Goal: Information Seeking & Learning: Find specific fact

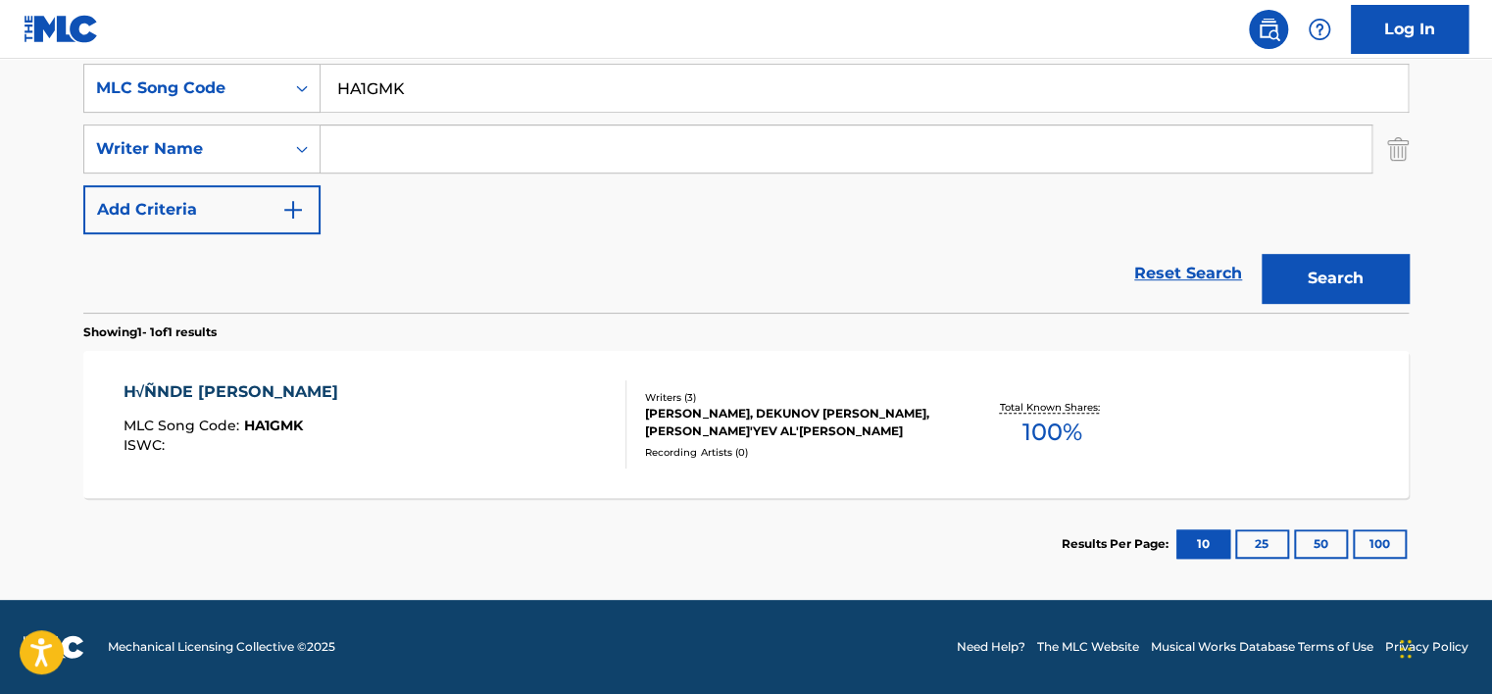
click at [383, 111] on input "HA1GMK" at bounding box center [864, 88] width 1087 height 47
click at [383, 110] on input "HA1GMK" at bounding box center [864, 88] width 1087 height 47
click at [245, 95] on div "MLC Song Code" at bounding box center [184, 88] width 176 height 24
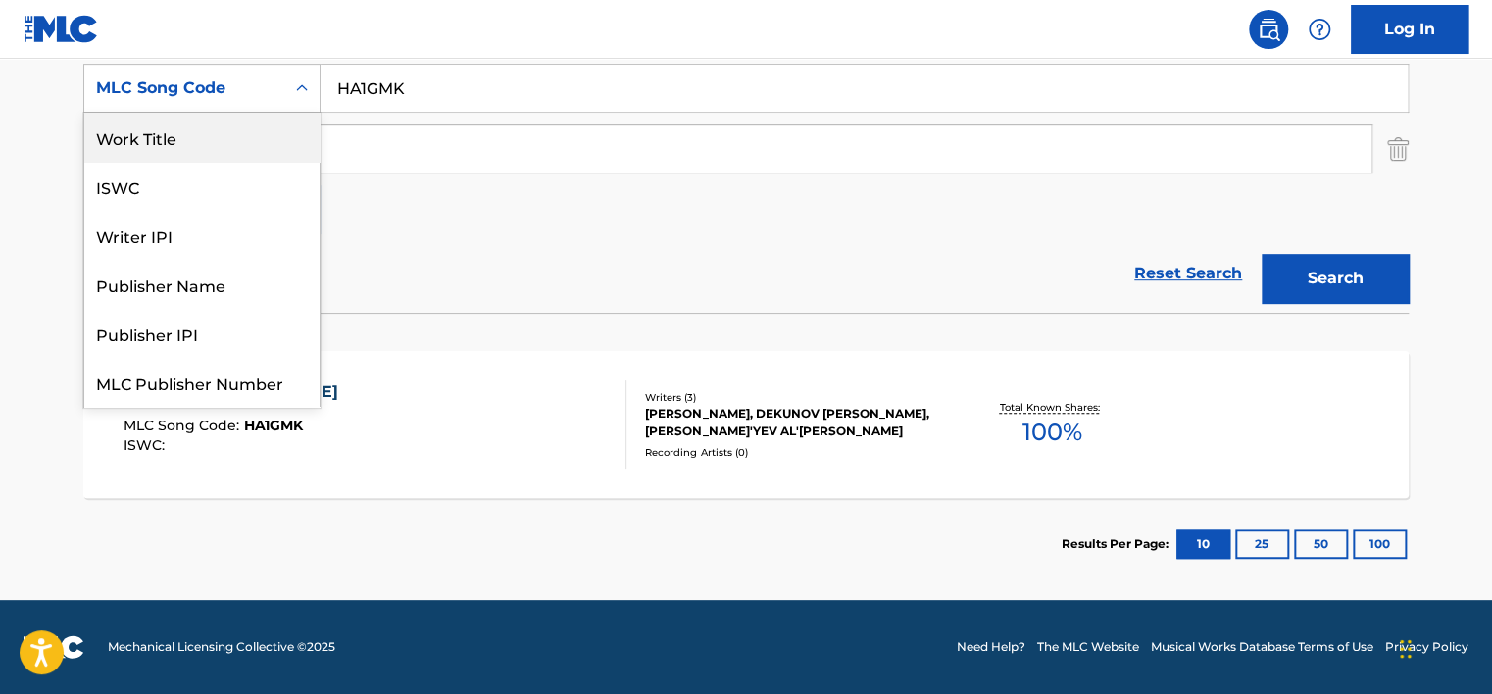
click at [225, 137] on div "Work Title" at bounding box center [201, 137] width 235 height 49
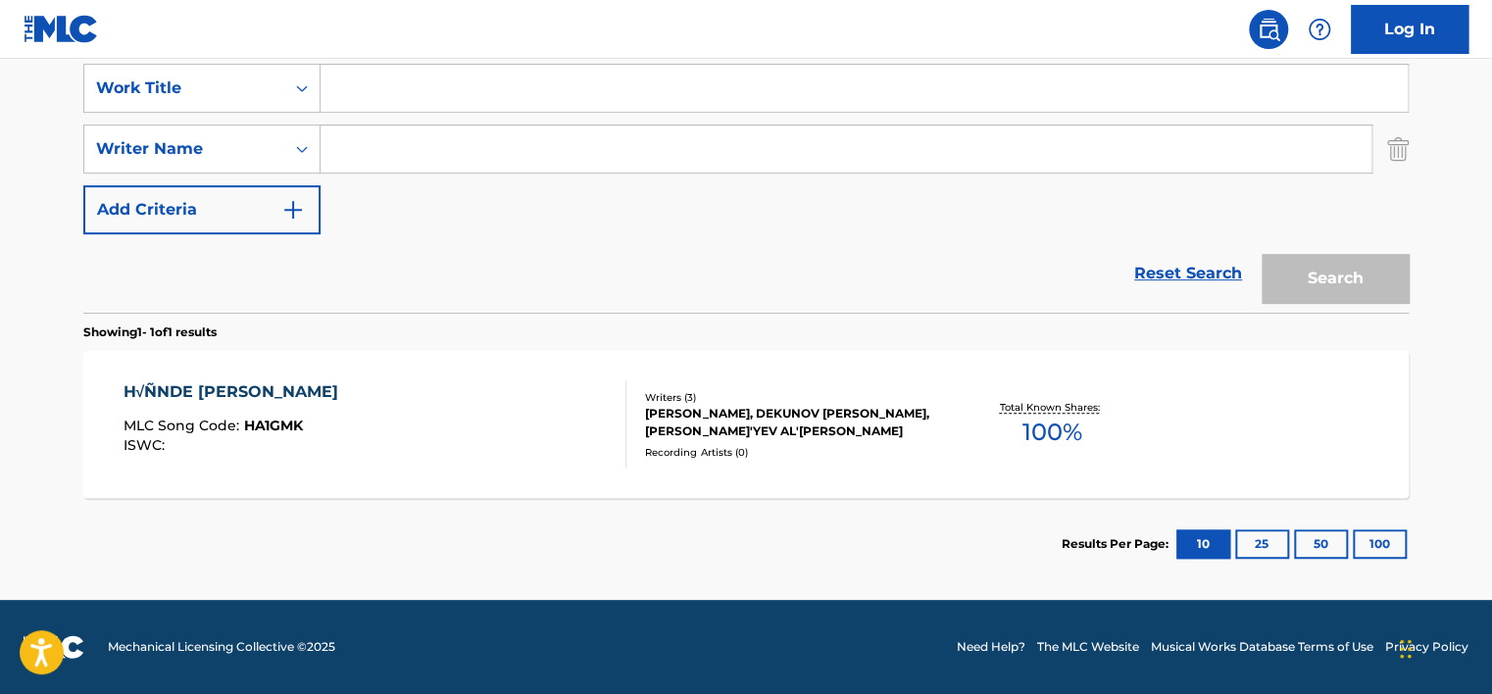
click at [406, 59] on div "SearchWithCriteria2952701d-939e-4a84-bbf3-6e1040bfaa52 Work Title SearchWithCri…" at bounding box center [745, 178] width 1325 height 269
click at [407, 86] on input "Search Form" at bounding box center [864, 88] width 1087 height 47
click at [565, 87] on input "v" at bounding box center [864, 88] width 1087 height 47
paste input "CONTANDO LAS HORAS [PERSON_NAME]"
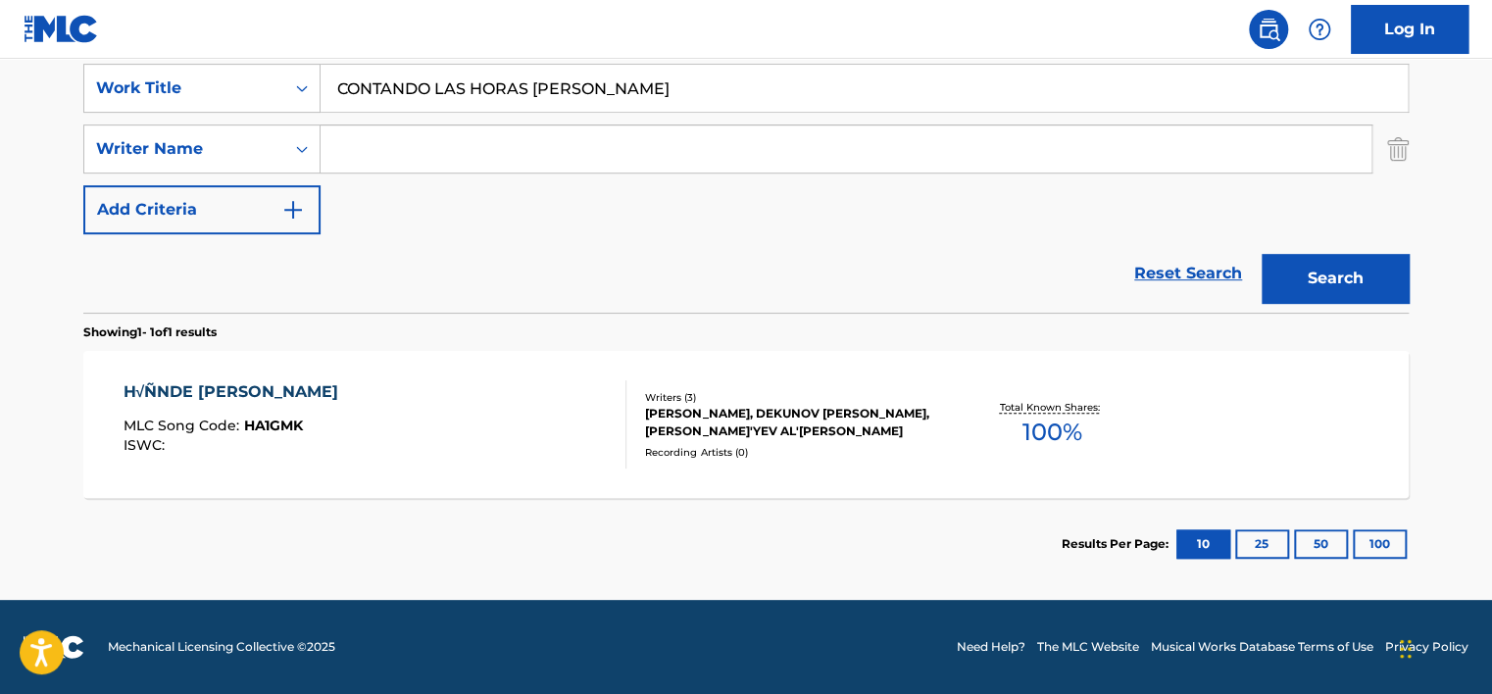
click at [1329, 283] on button "Search" at bounding box center [1335, 278] width 147 height 49
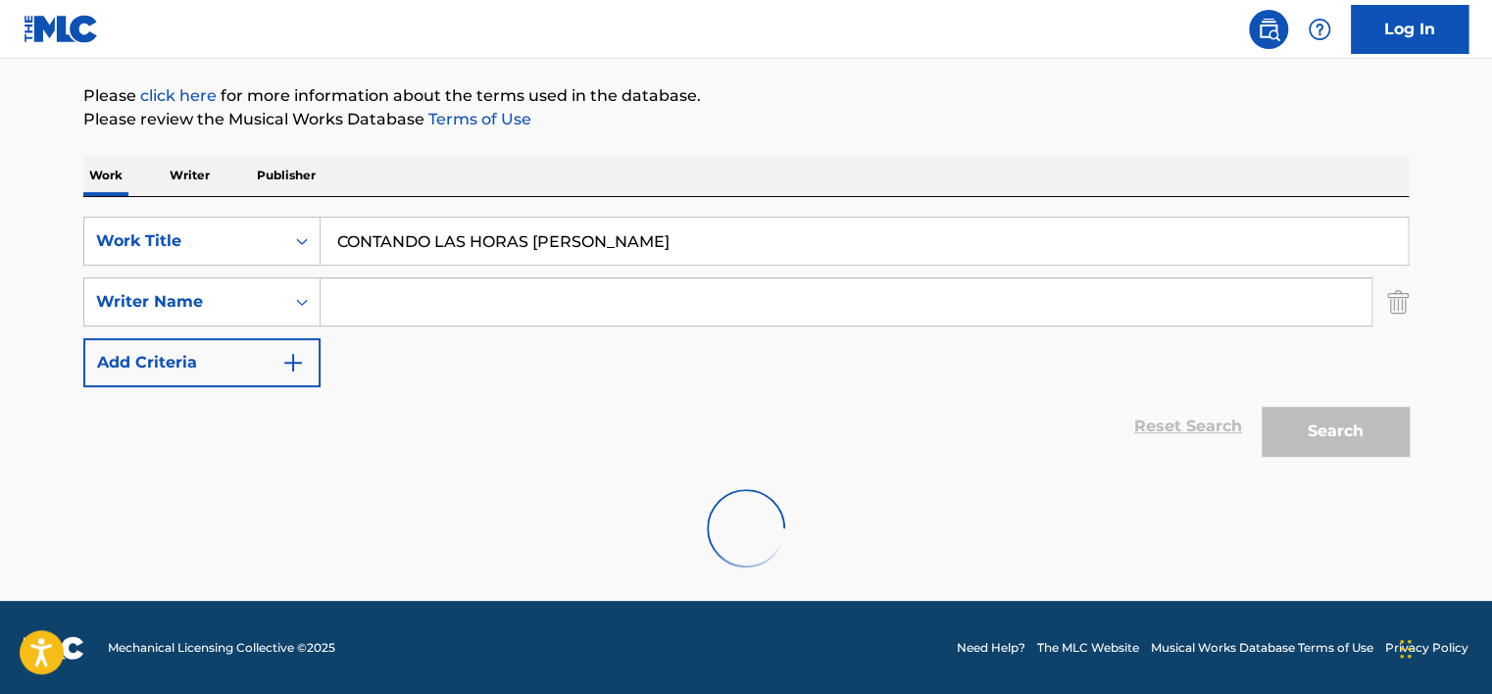
scroll to position [373, 0]
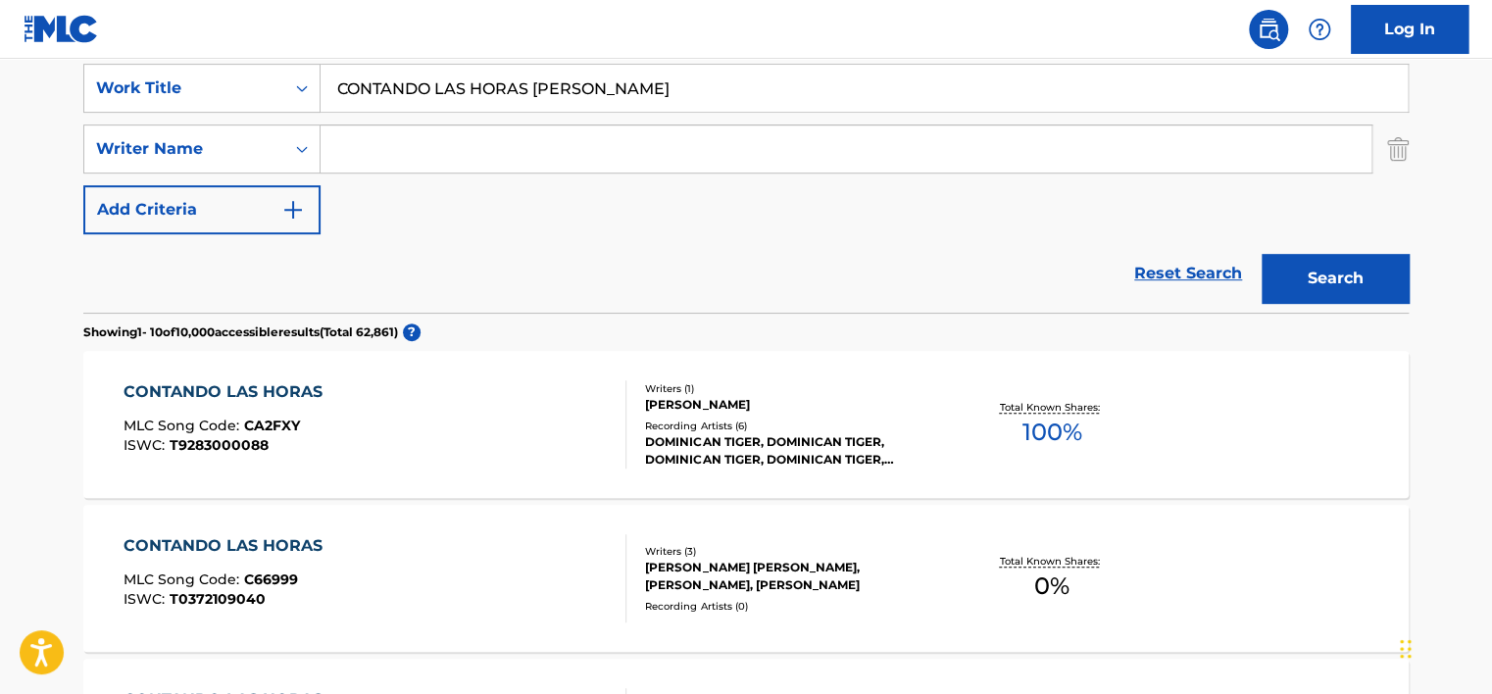
drag, startPoint x: 527, startPoint y: 85, endPoint x: 805, endPoint y: 73, distance: 277.7
click at [805, 73] on input "CONTANDO LAS HORAS [PERSON_NAME]" at bounding box center [864, 88] width 1087 height 47
type input "CONTANDO LAS HORAS"
click at [1262, 254] on button "Search" at bounding box center [1335, 278] width 147 height 49
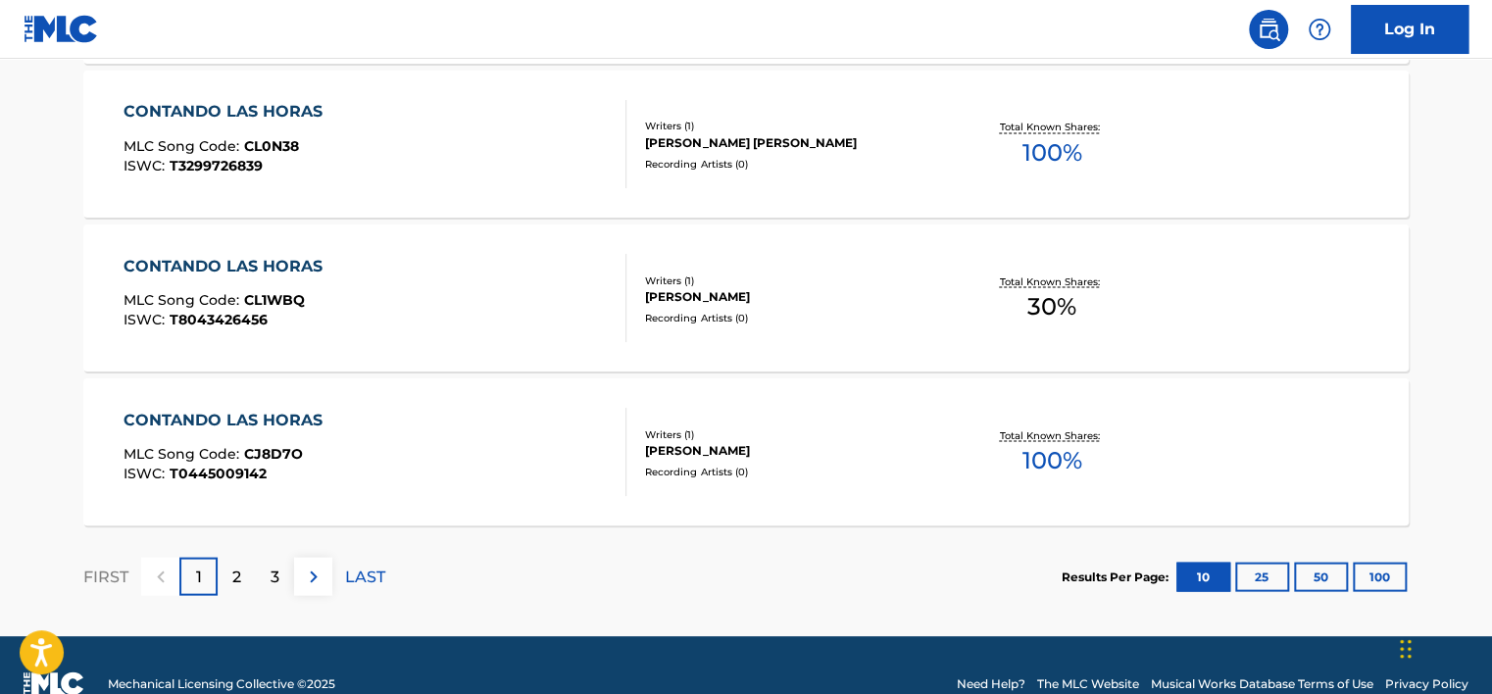
scroll to position [1766, 0]
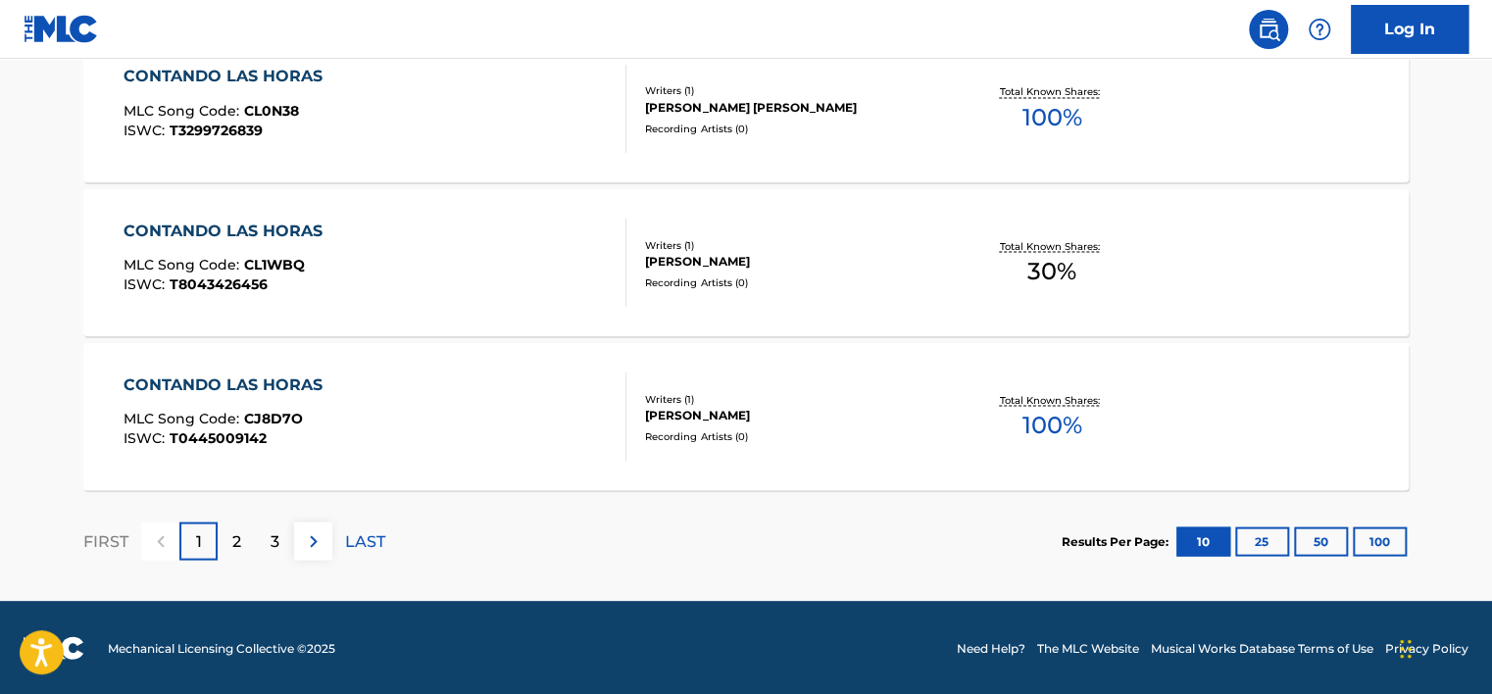
click at [248, 539] on div "2" at bounding box center [237, 541] width 38 height 38
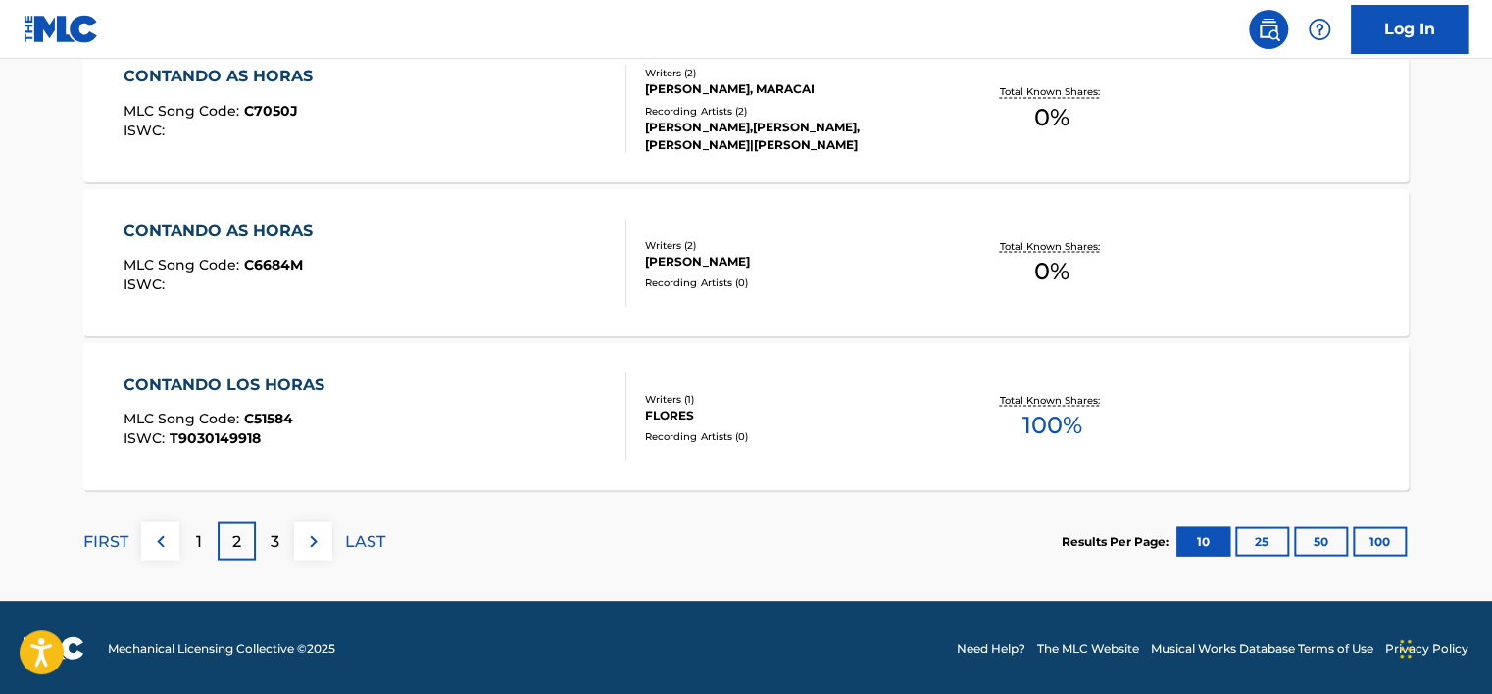
click at [210, 533] on div "1" at bounding box center [198, 541] width 38 height 38
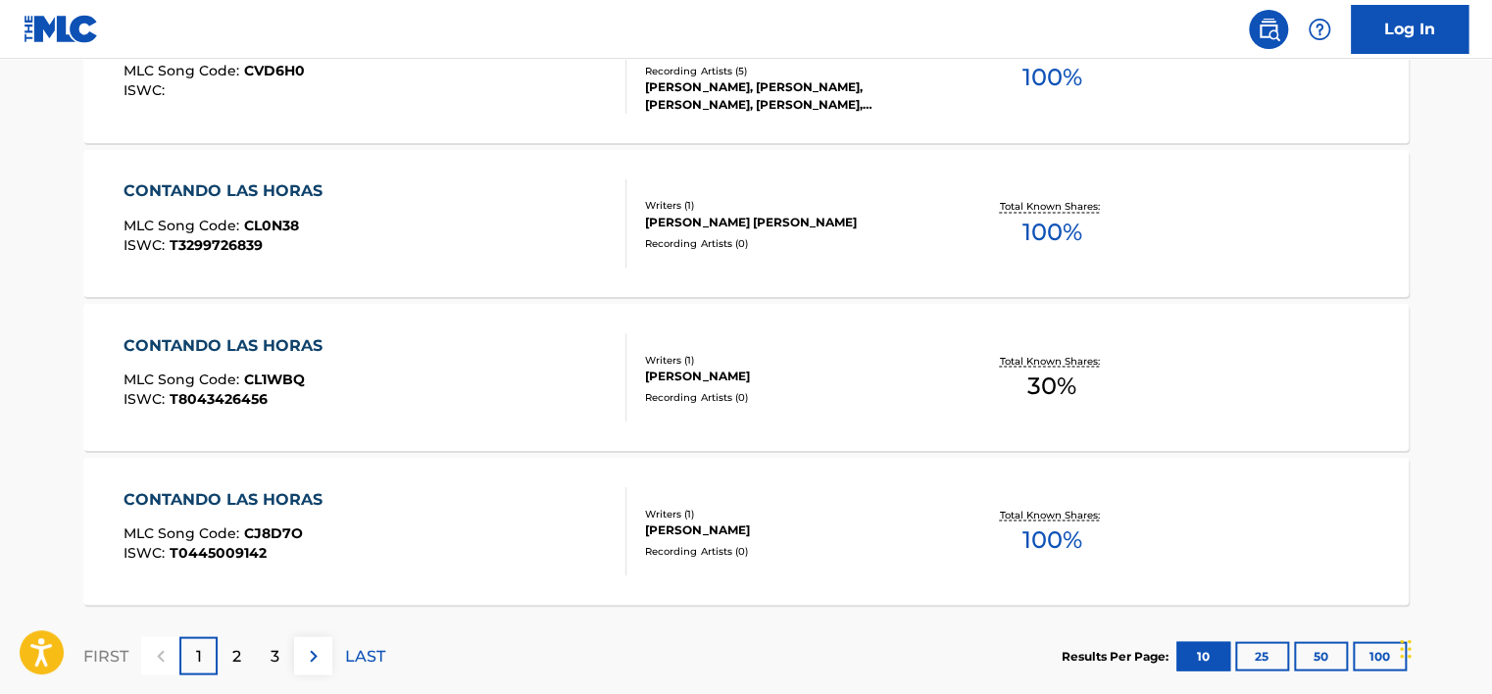
scroll to position [1668, 0]
